Goal: Transaction & Acquisition: Purchase product/service

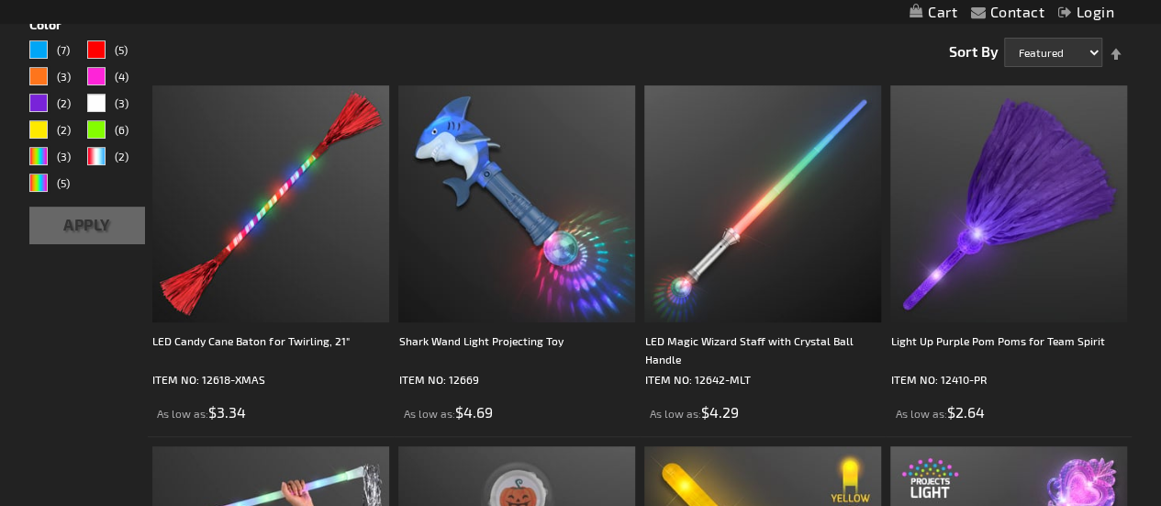
scroll to position [288, 0]
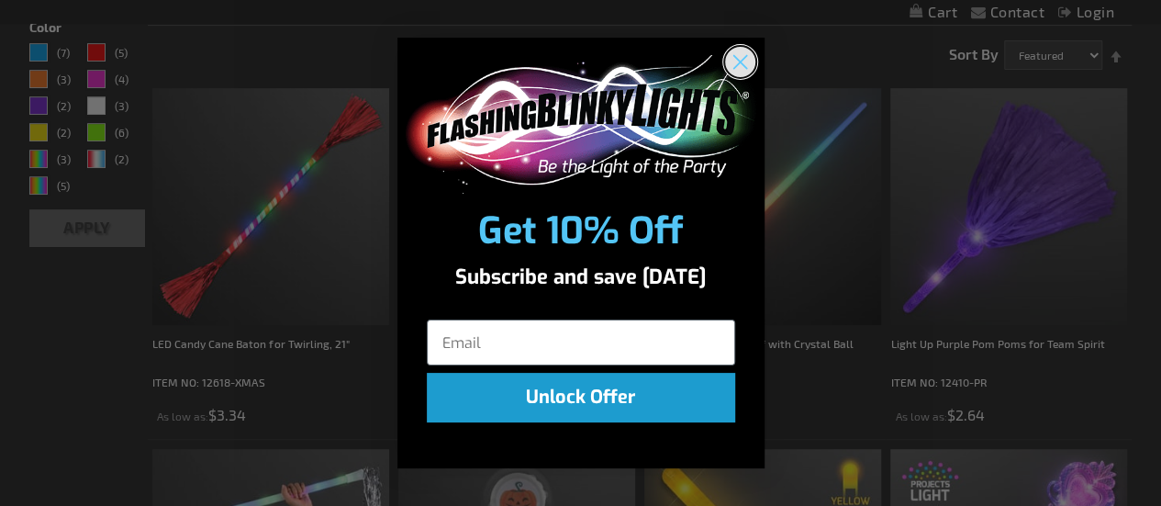
click at [738, 72] on circle "Close dialog" at bounding box center [739, 62] width 30 height 30
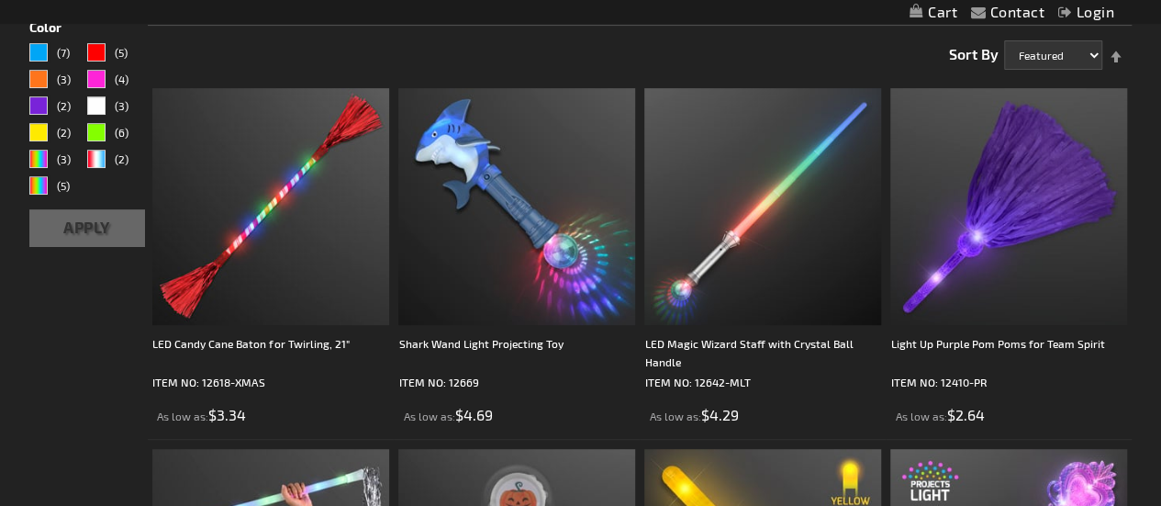
click at [94, 108] on div "White" at bounding box center [96, 105] width 18 height 18
click at [679, 264] on img at bounding box center [762, 206] width 237 height 237
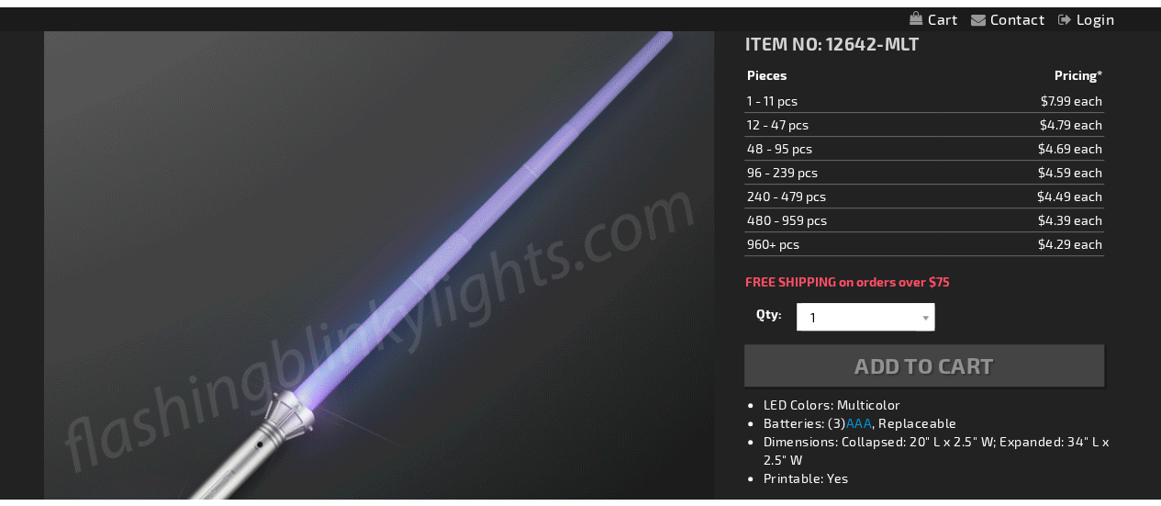
scroll to position [289, 0]
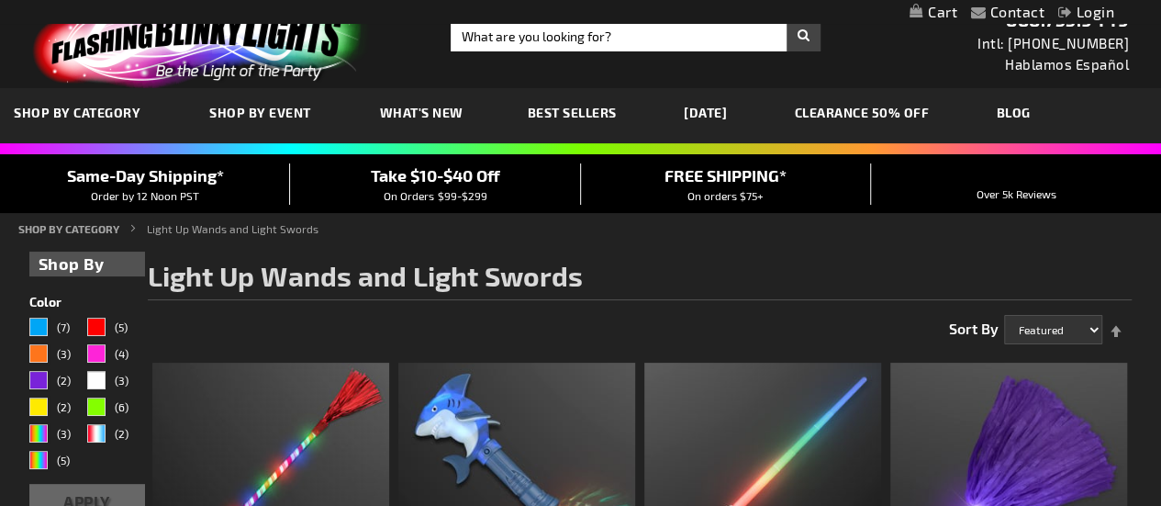
scroll to position [15, 0]
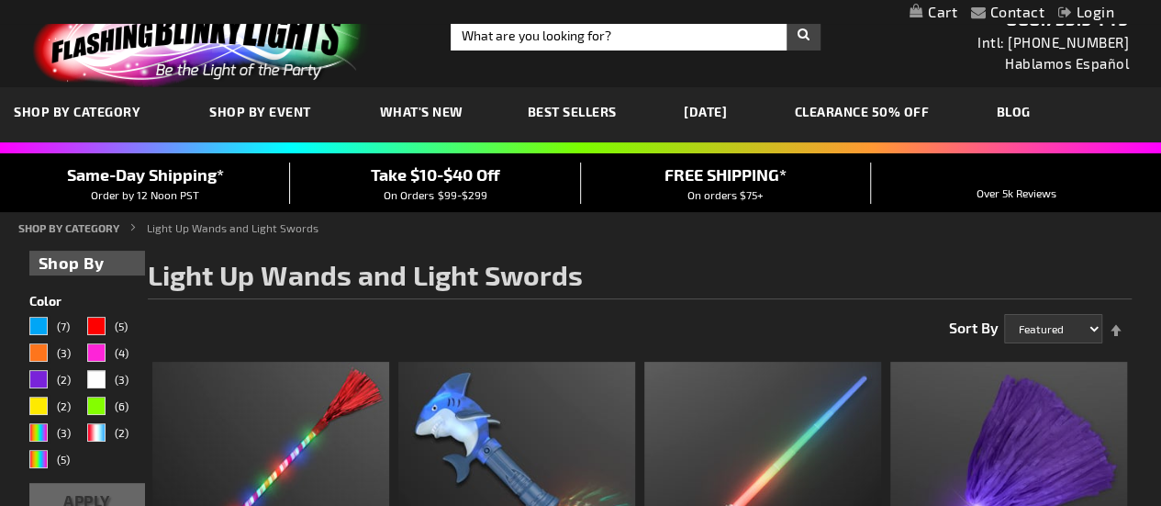
click at [238, 109] on span "Shop By Event" at bounding box center [260, 112] width 102 height 16
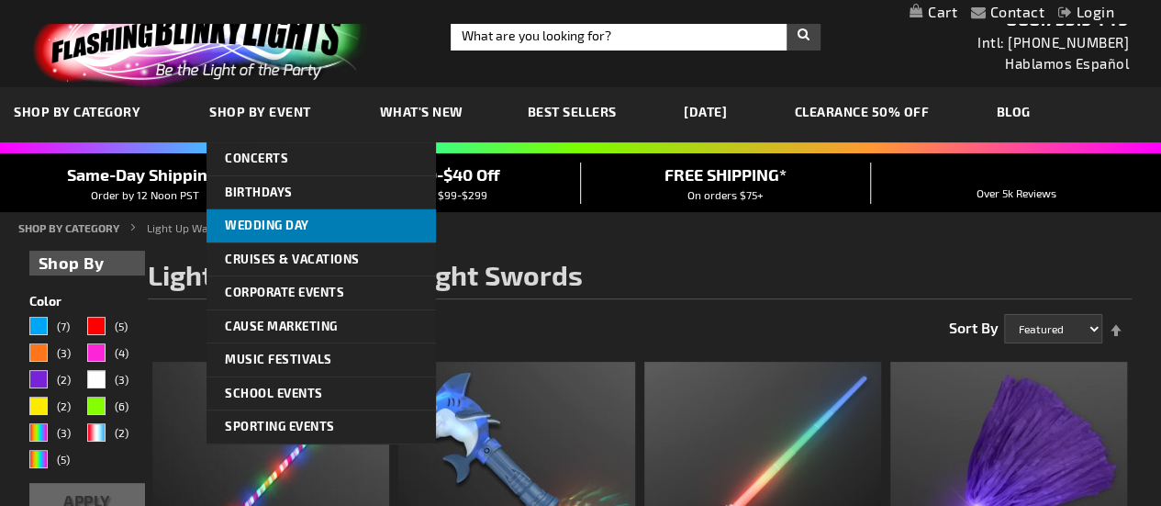
click at [241, 229] on span "Wedding Day" at bounding box center [267, 225] width 84 height 15
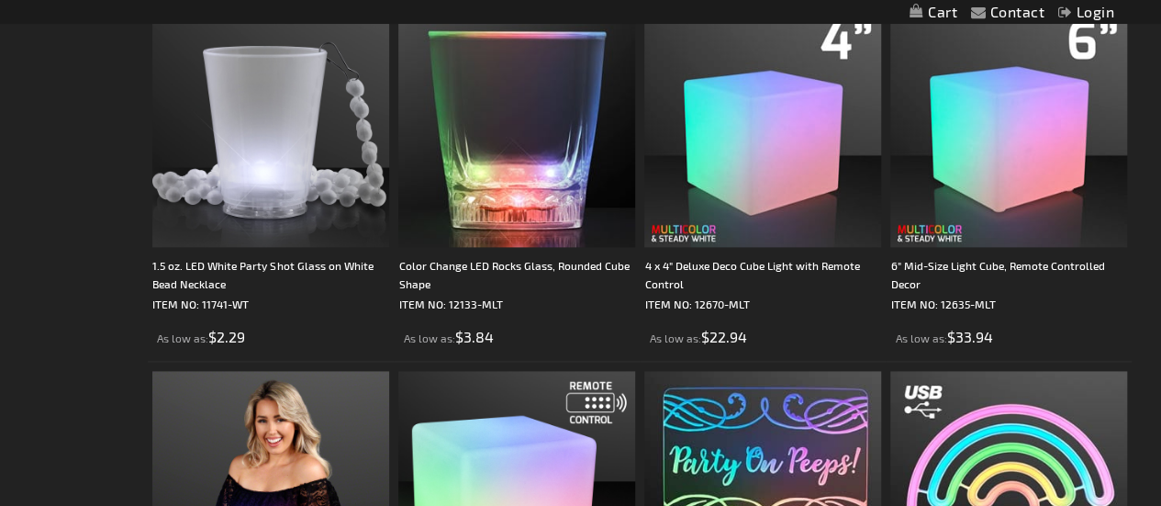
scroll to position [4611, 0]
